Goal: Task Accomplishment & Management: Manage account settings

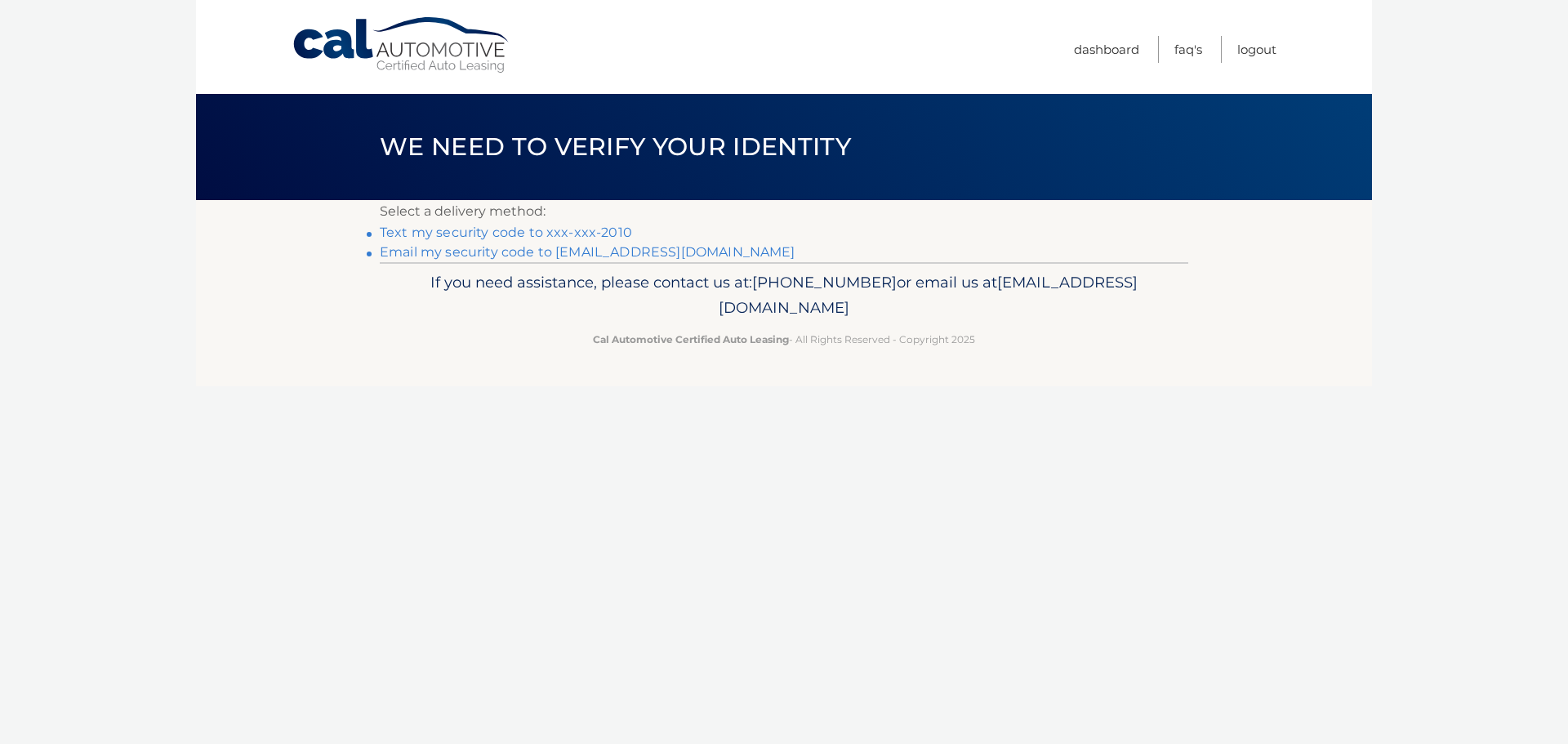
click at [546, 233] on link "Text my security code to xxx-xxx-2010" at bounding box center [506, 233] width 253 height 15
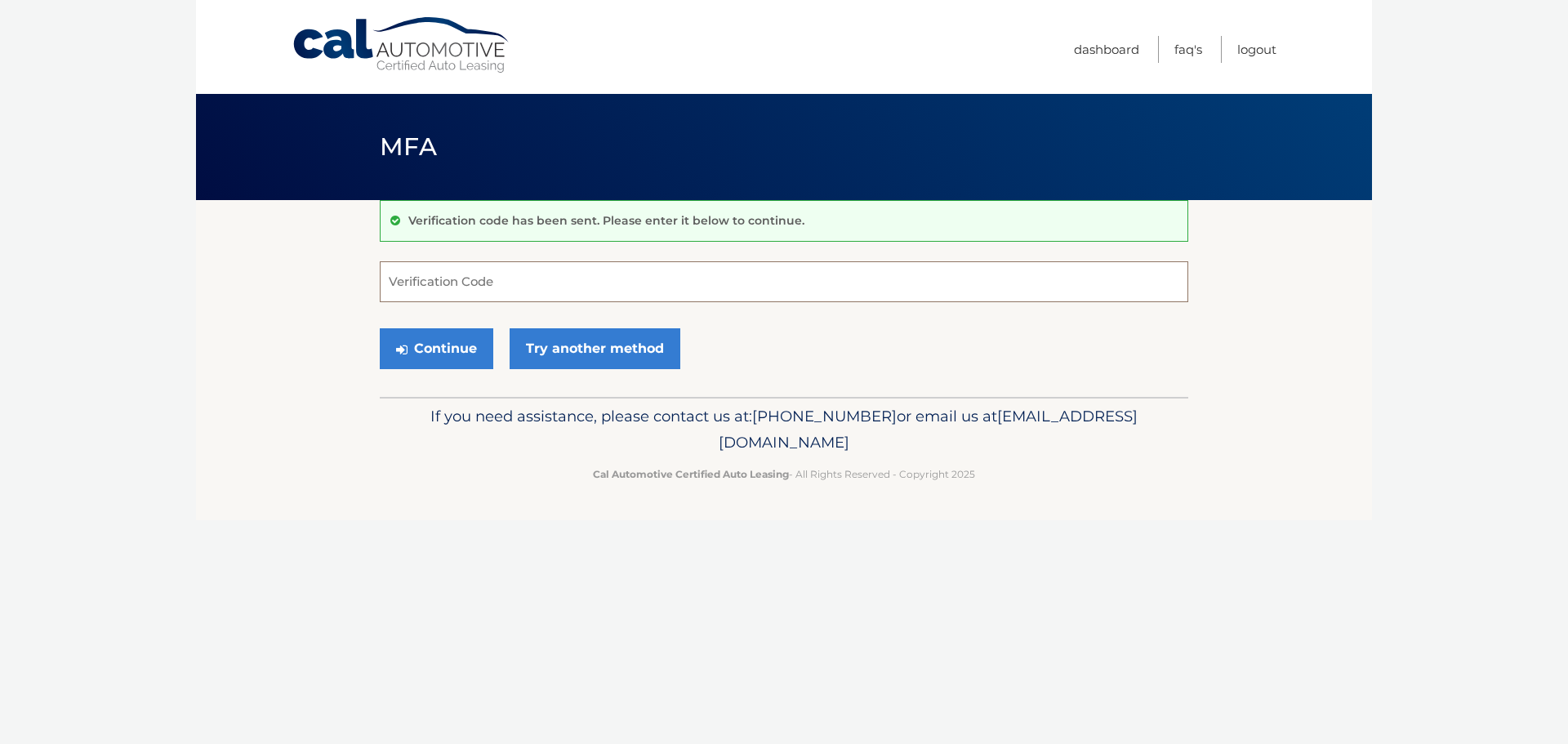
click at [495, 272] on input "Verification Code" at bounding box center [784, 281] width 808 height 40
type input "143861"
click at [461, 352] on button "Continue" at bounding box center [436, 349] width 114 height 40
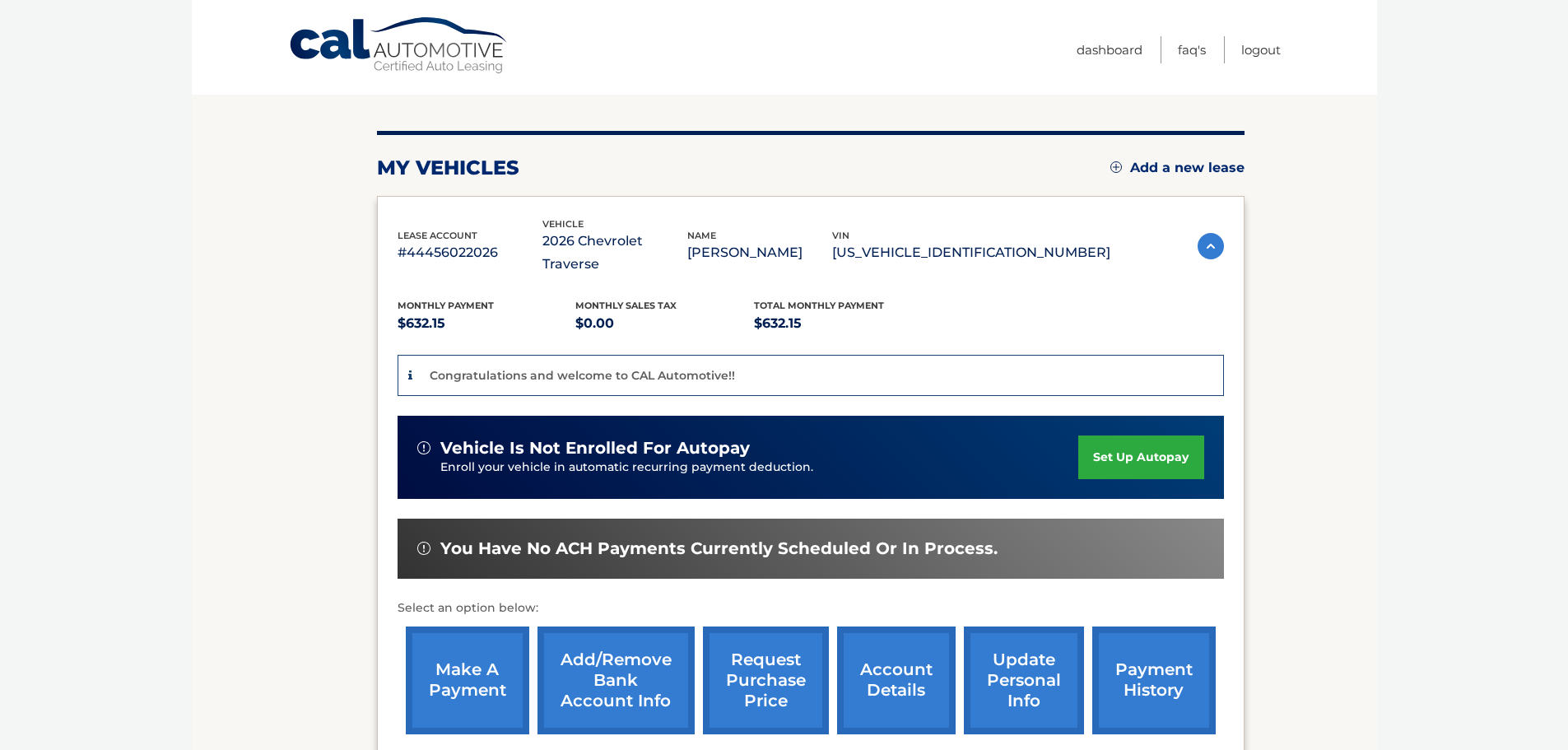
scroll to position [165, 0]
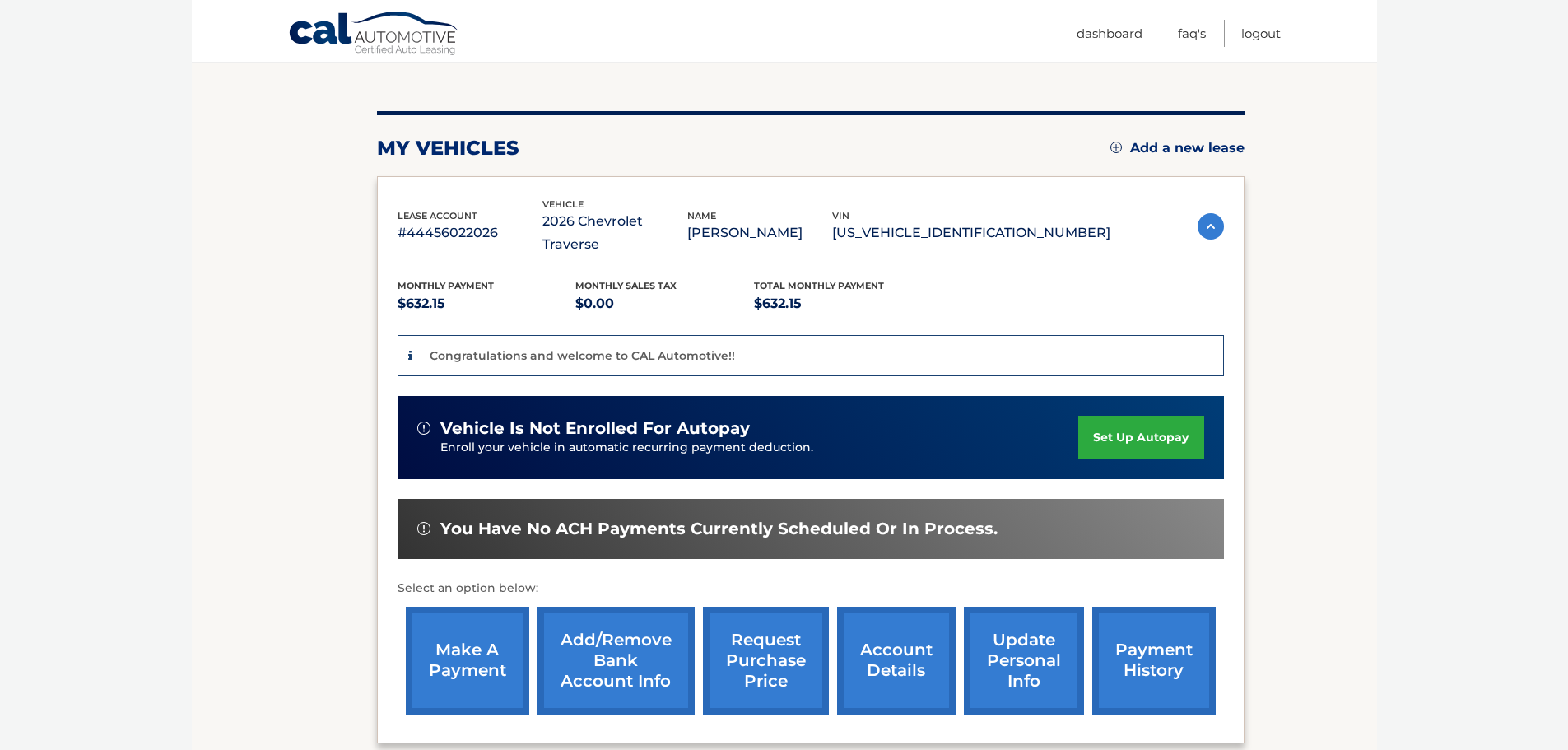
click at [473, 628] on link "make a payment" at bounding box center [467, 661] width 123 height 108
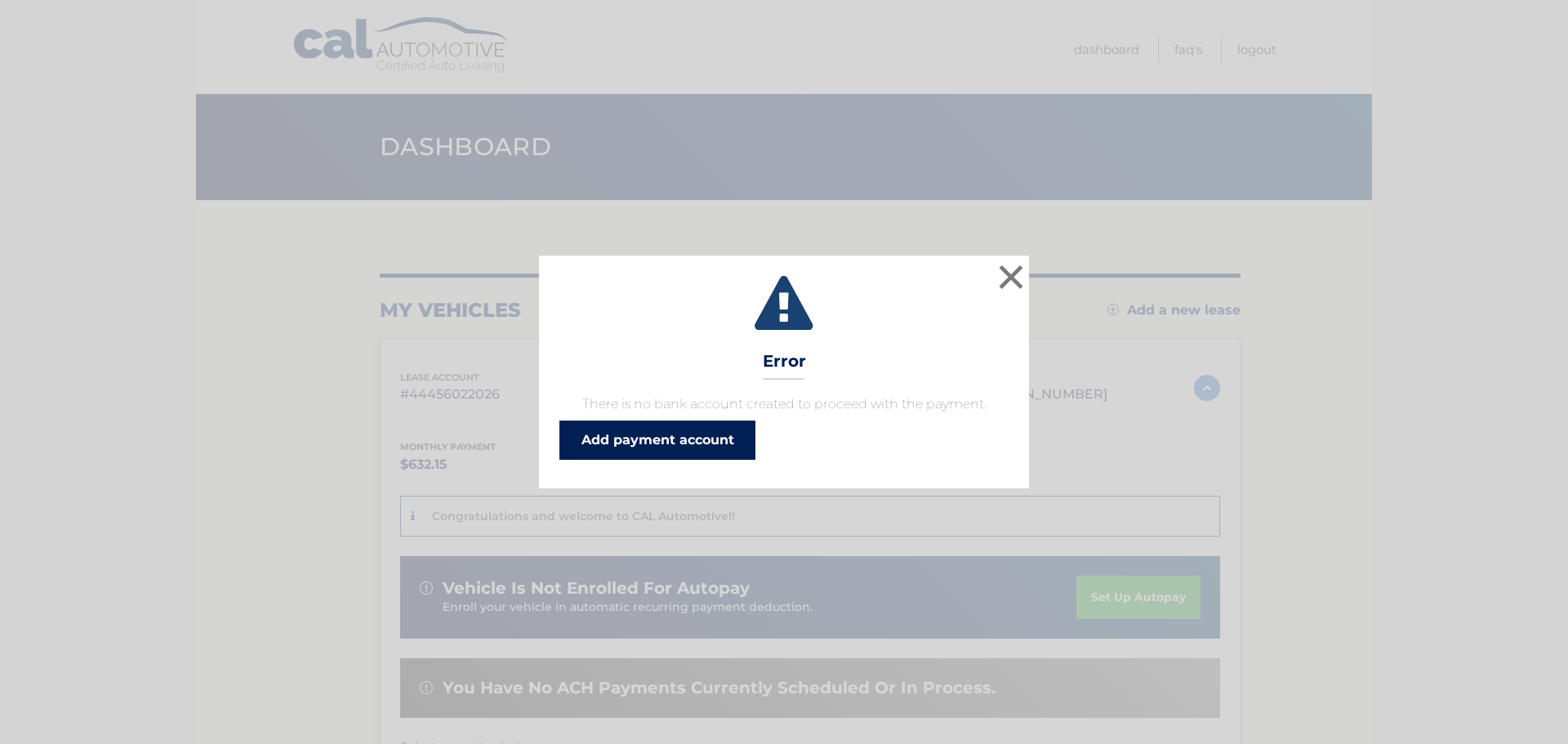
click at [677, 440] on link "Add payment account" at bounding box center [657, 440] width 196 height 40
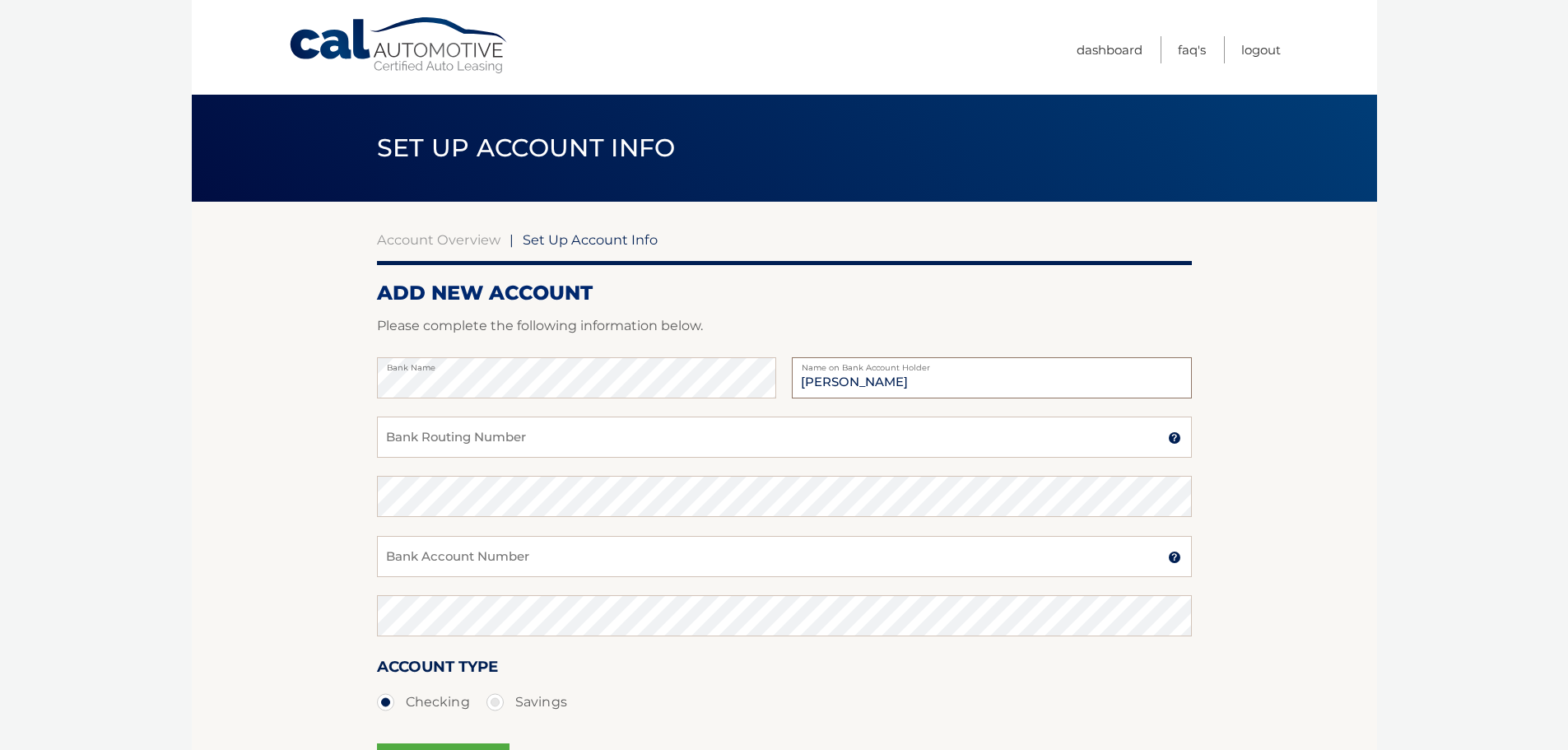
type input "Nicholas Warren"
click at [463, 555] on input "Bank Account Number" at bounding box center [784, 556] width 815 height 41
paste input "9869577404"
type input "9869577404"
click at [427, 435] on input "Bank Routing Number" at bounding box center [784, 437] width 815 height 41
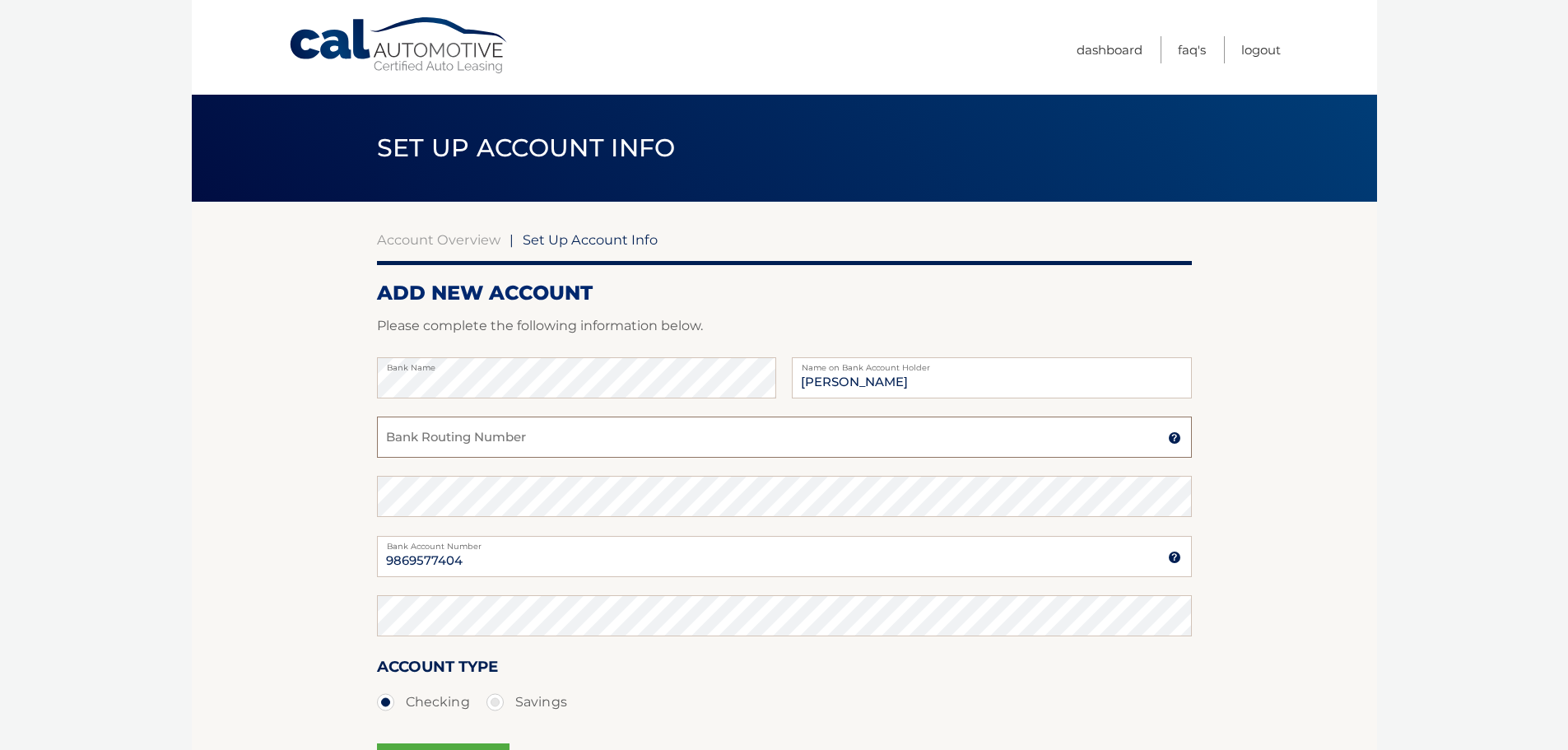
paste input "022000046"
type input "022000046"
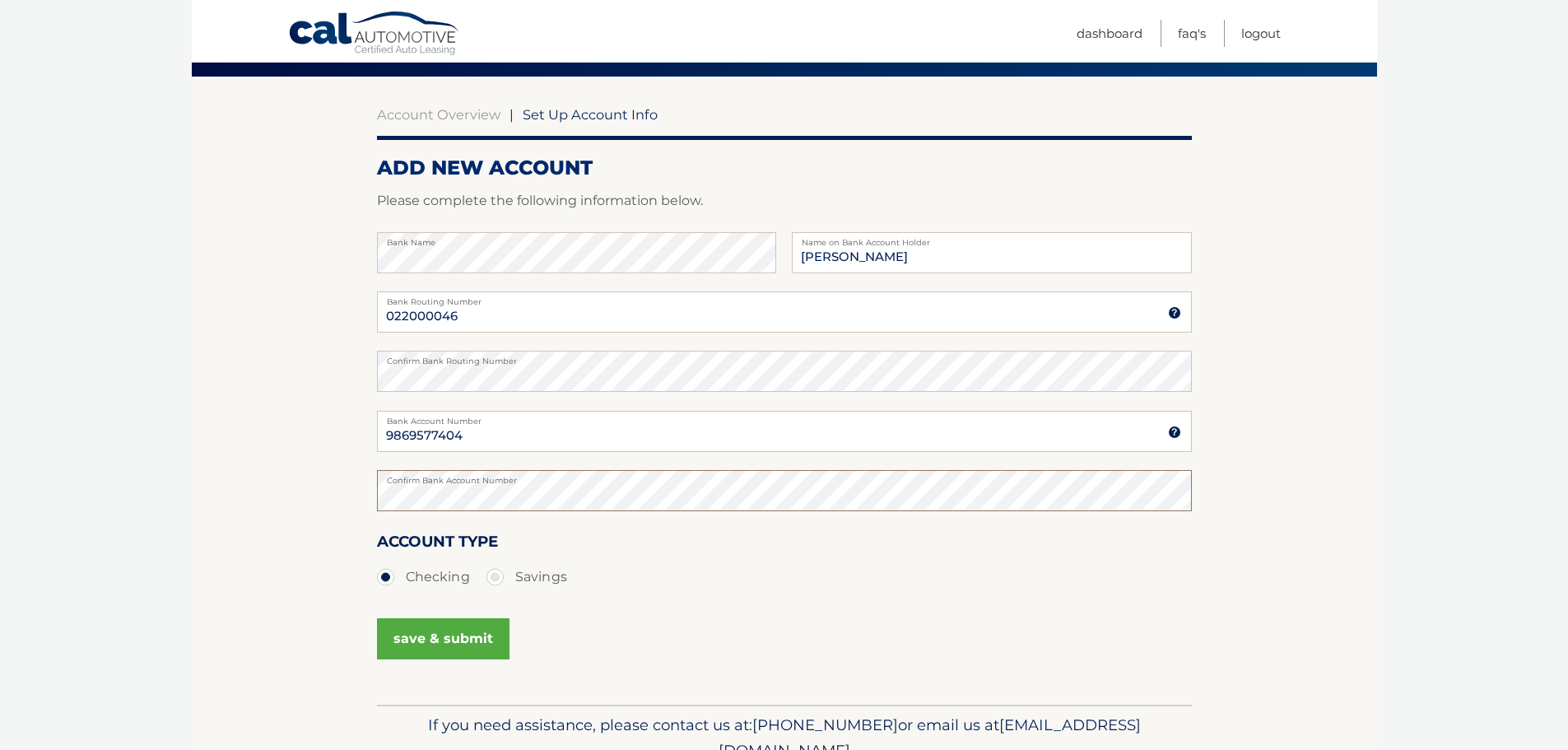
scroll to position [165, 0]
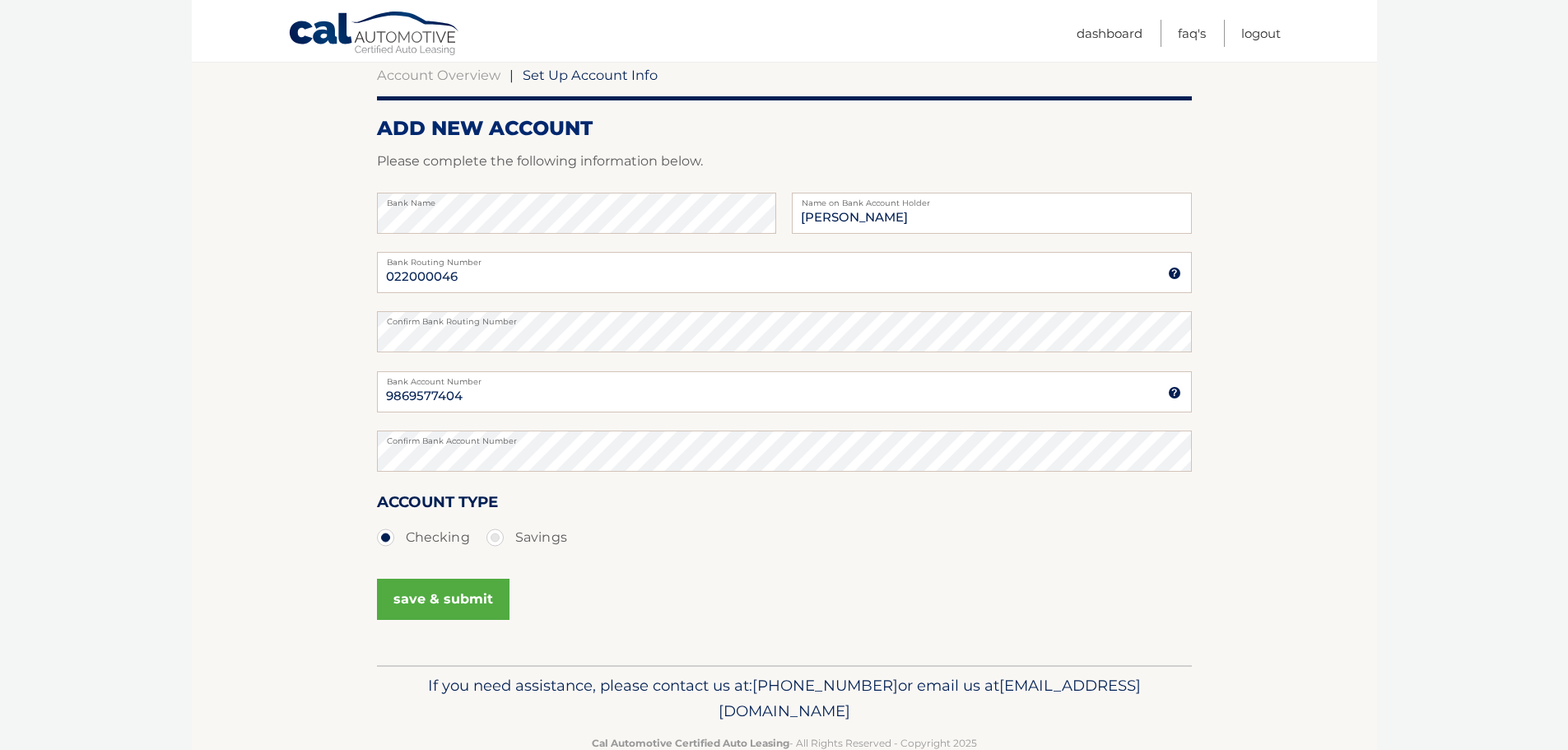
click at [419, 601] on button "save & submit" at bounding box center [443, 600] width 132 height 41
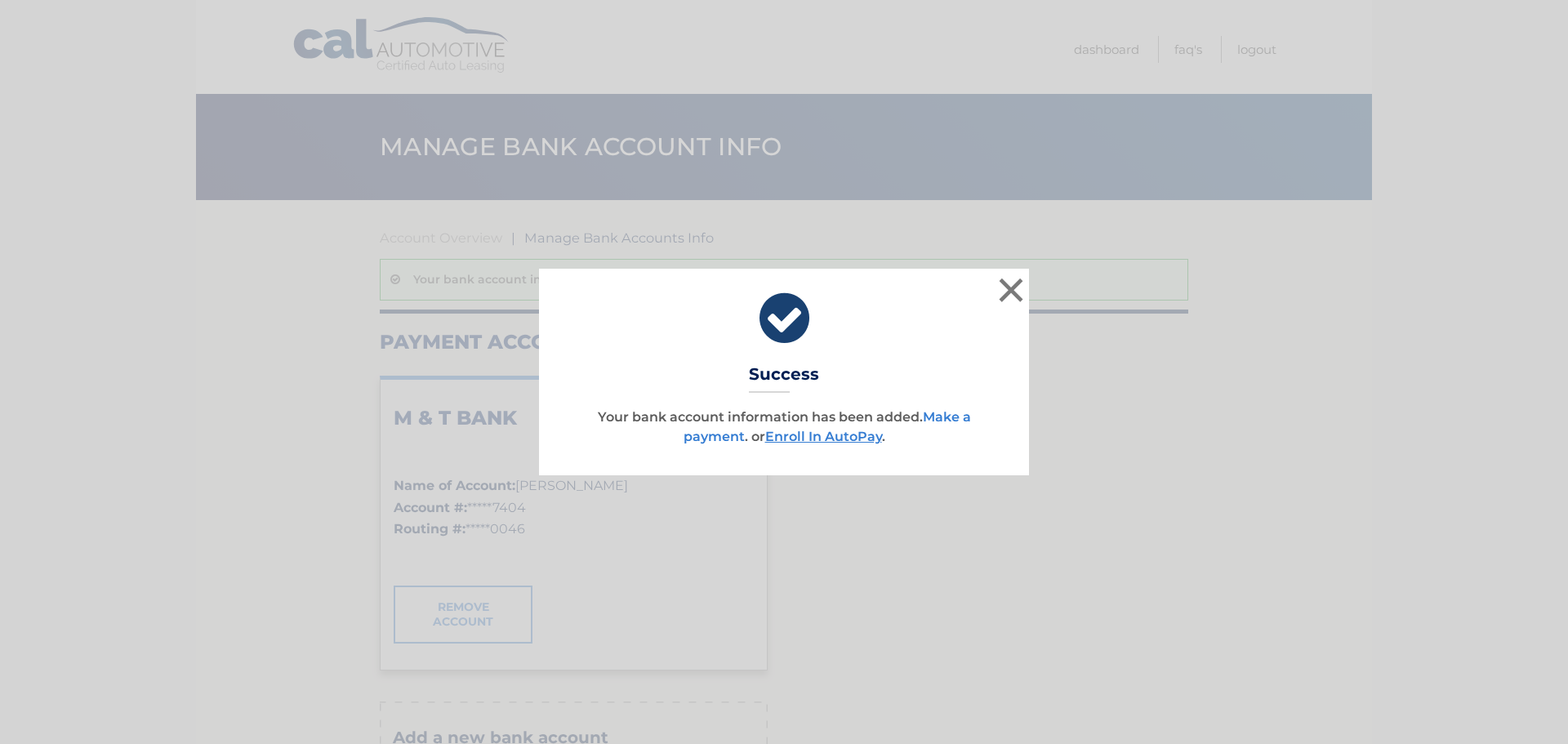
click at [713, 442] on link "Make a payment" at bounding box center [827, 427] width 287 height 35
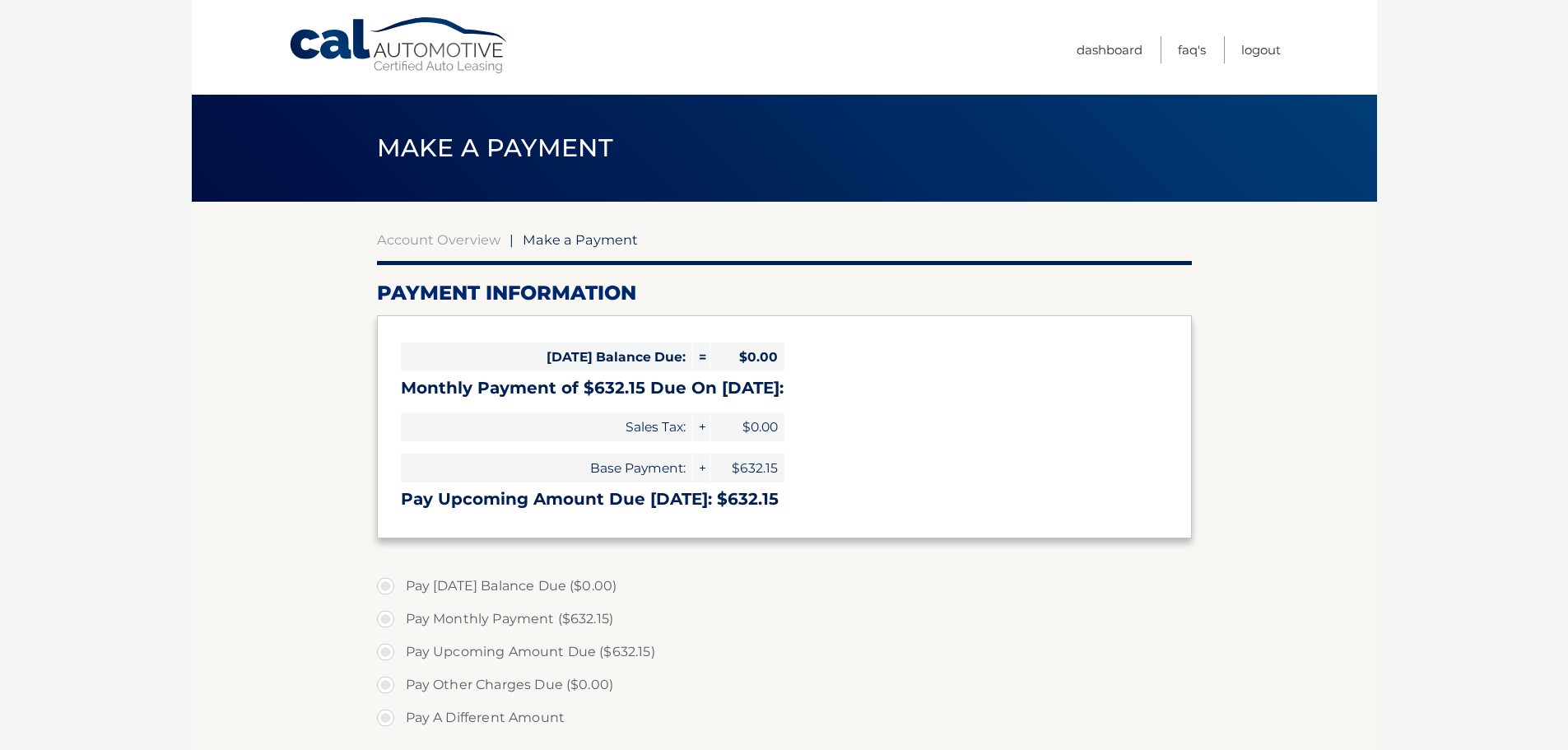
select select "ZWNhMzBkMTktMGQ2MC00MjgyLWJkOTItODMyZGRhODQ0MTMx"
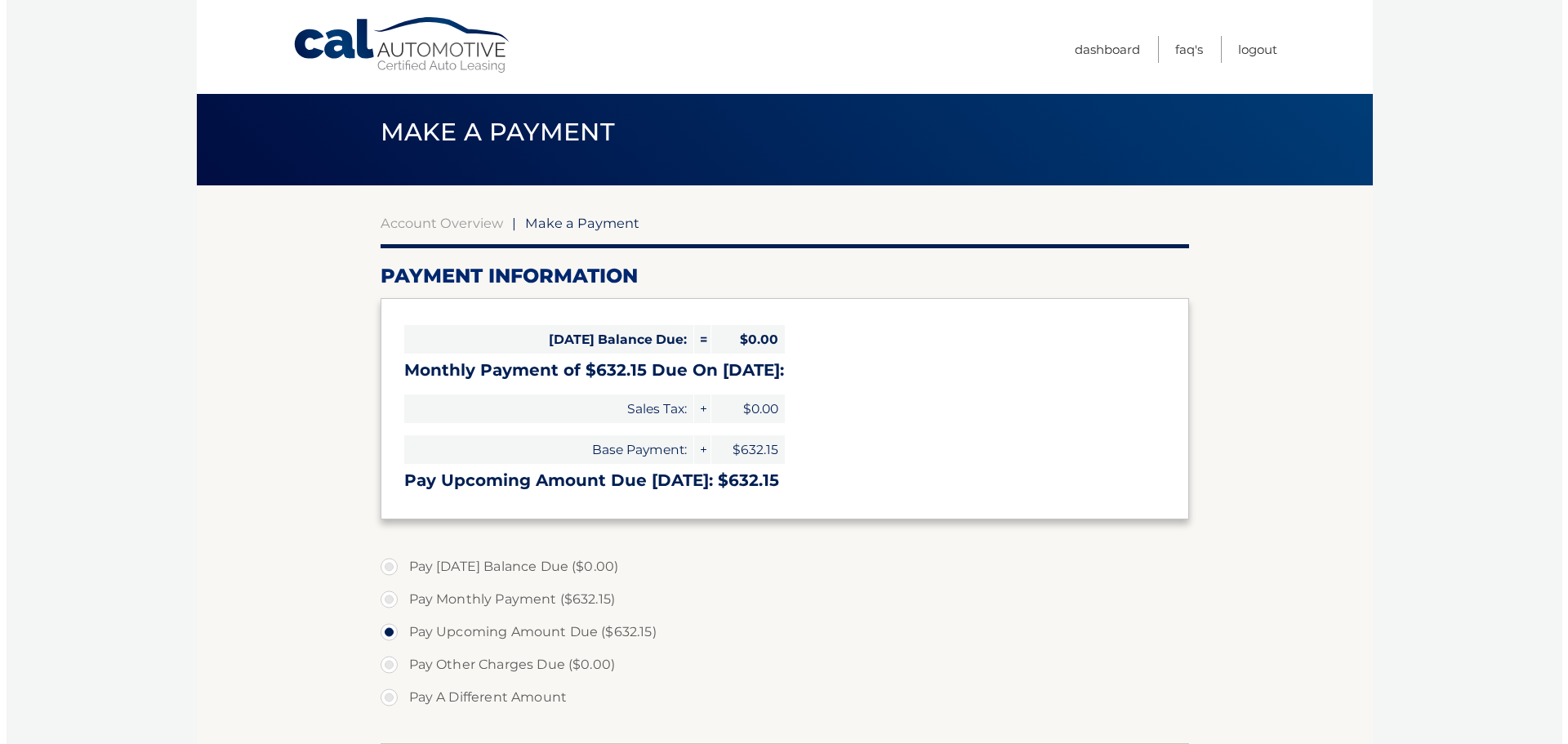
scroll to position [423, 0]
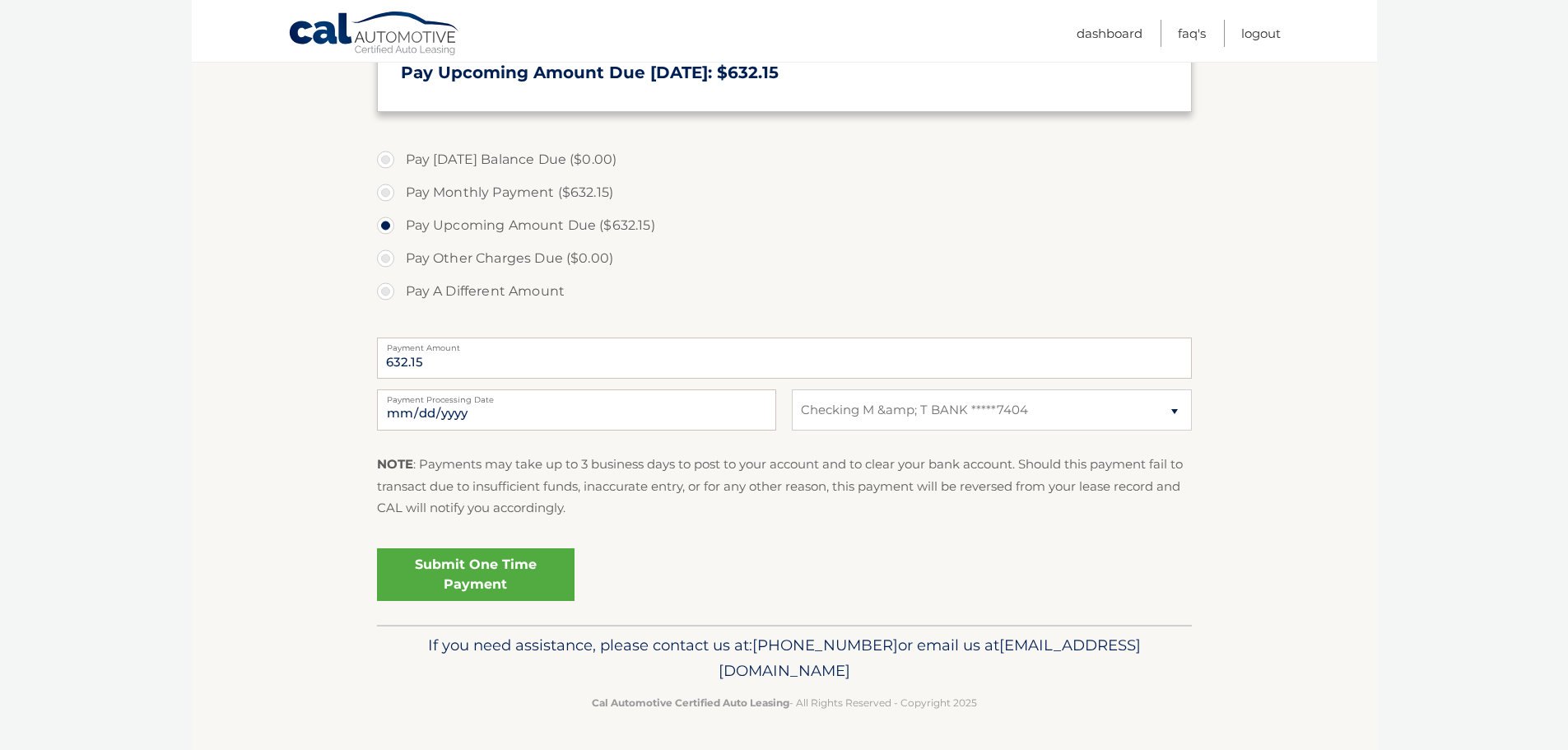
click at [467, 575] on link "Submit One Time Payment" at bounding box center [475, 575] width 198 height 53
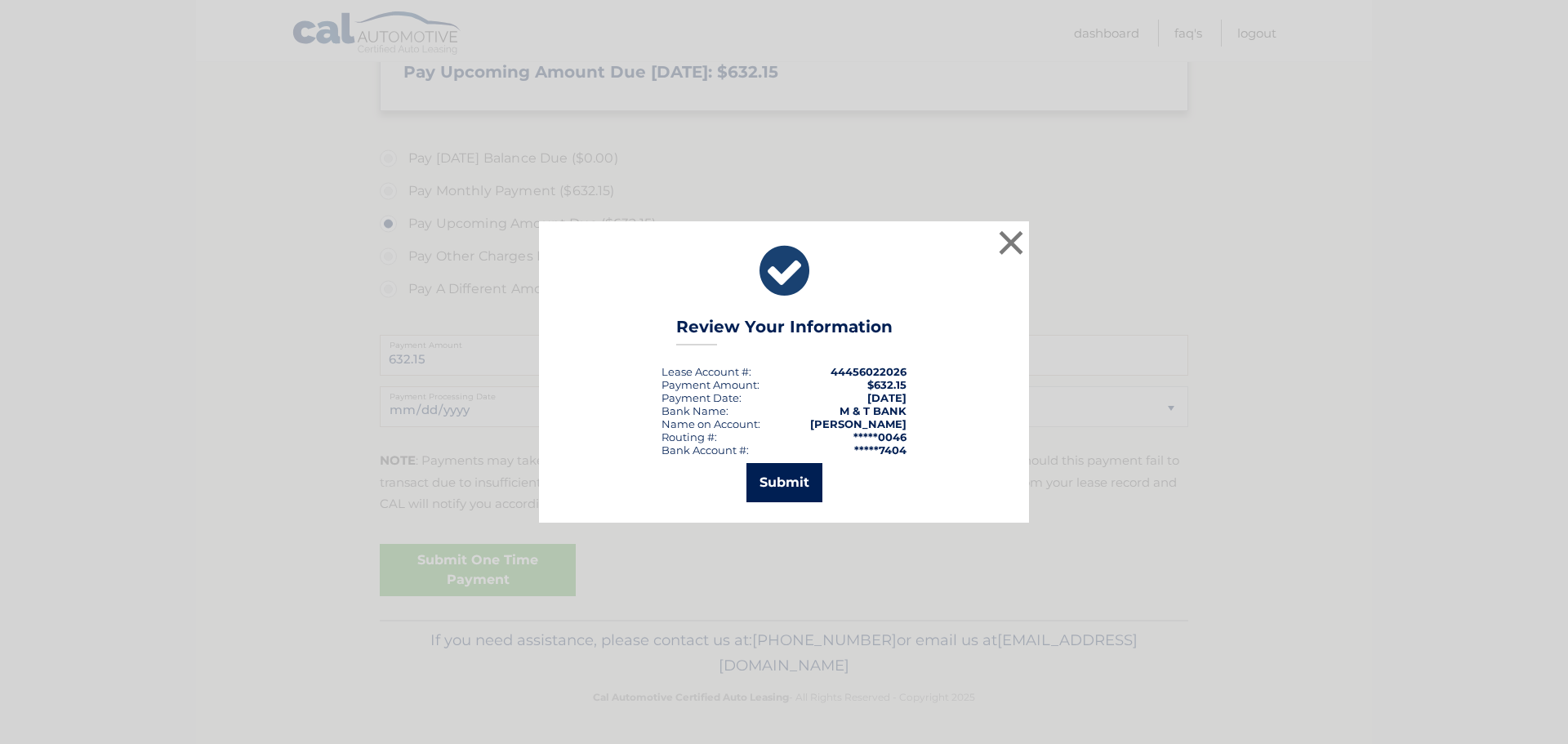
click at [804, 493] on button "Submit" at bounding box center [784, 483] width 76 height 40
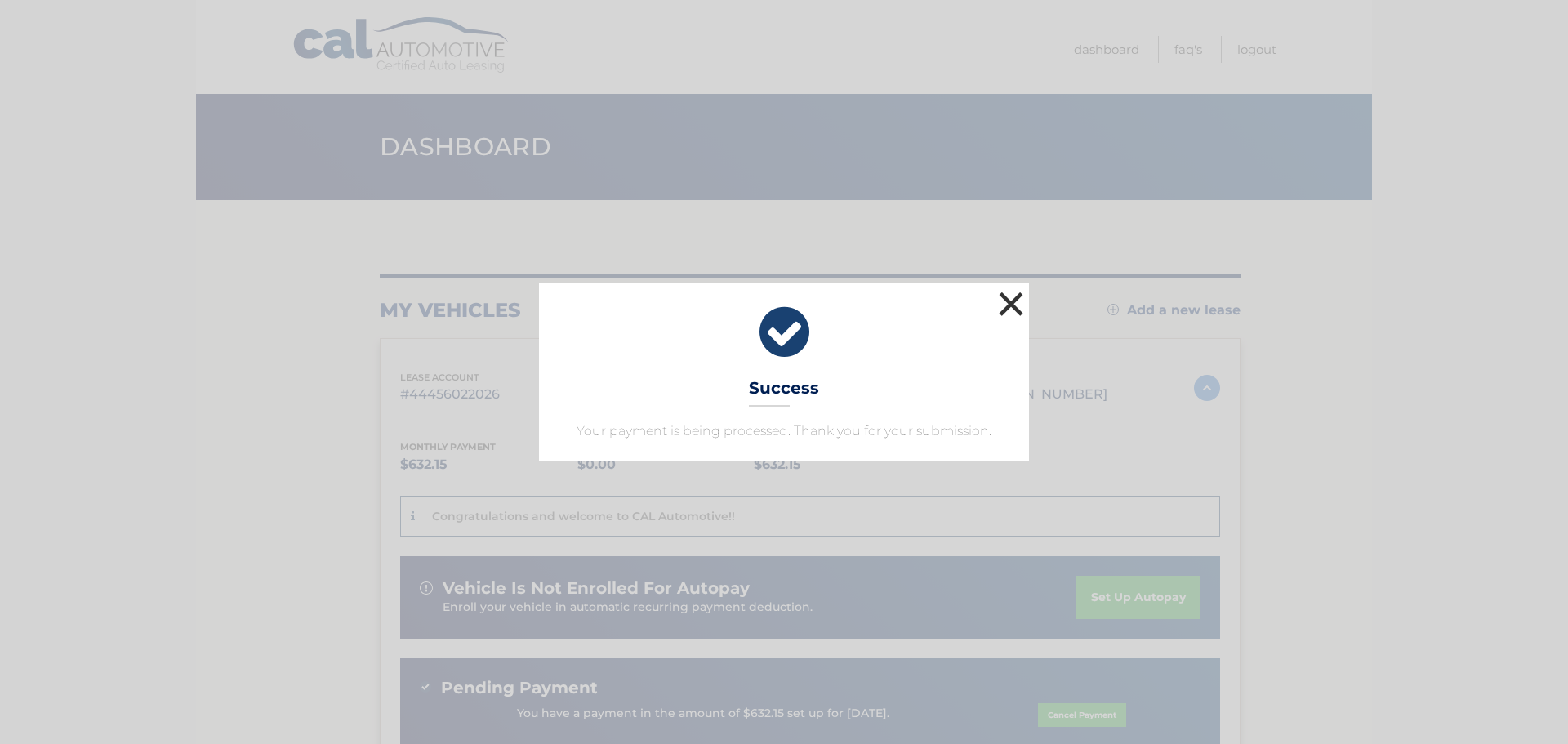
click at [1011, 305] on button "×" at bounding box center [1011, 303] width 33 height 33
